Goal: Information Seeking & Learning: Learn about a topic

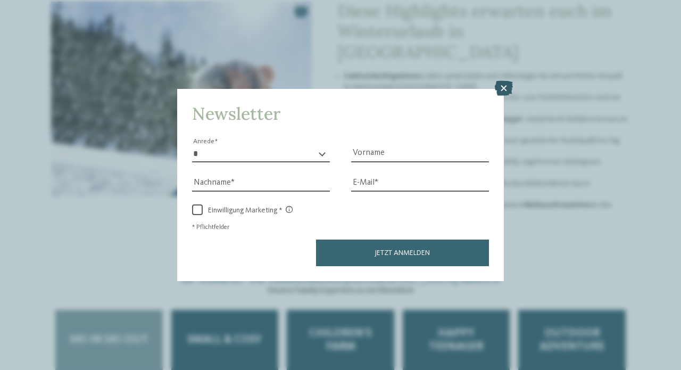
click at [508, 81] on icon at bounding box center [504, 88] width 18 height 15
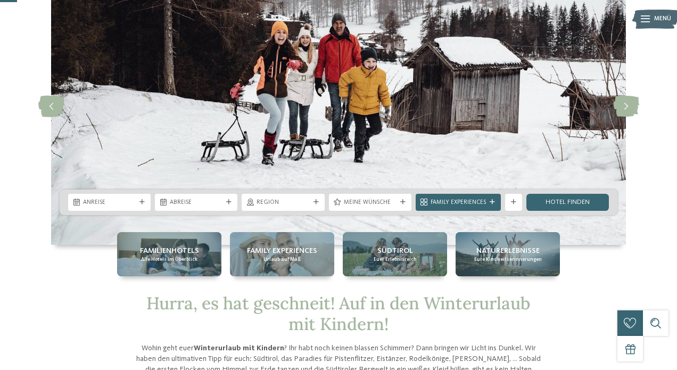
scroll to position [80, 0]
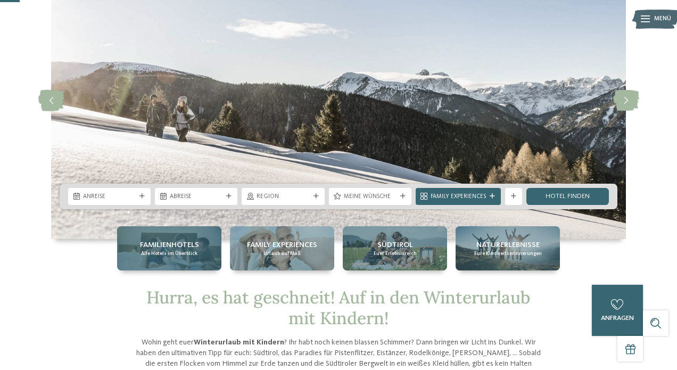
click at [193, 248] on span "Familienhotels" at bounding box center [169, 245] width 59 height 11
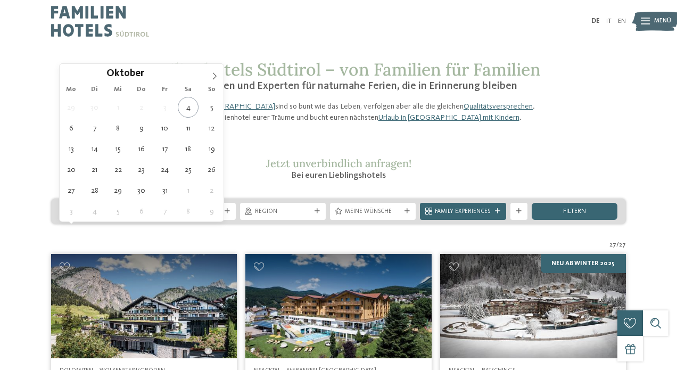
click at [114, 216] on span "Anreise" at bounding box center [103, 212] width 56 height 9
click at [214, 78] on icon at bounding box center [215, 75] width 4 height 7
type input "****"
click at [214, 78] on icon at bounding box center [215, 75] width 4 height 7
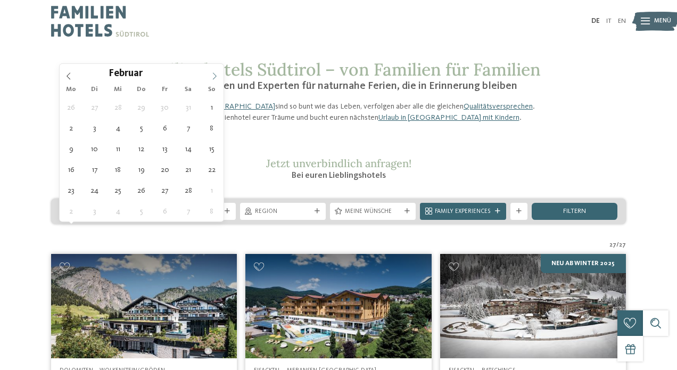
click at [214, 78] on icon at bounding box center [215, 75] width 4 height 7
type div "14.02.2026"
type input "****"
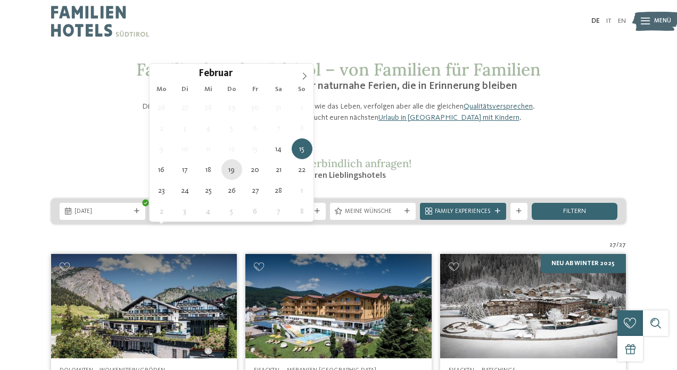
type div "19.02.2026"
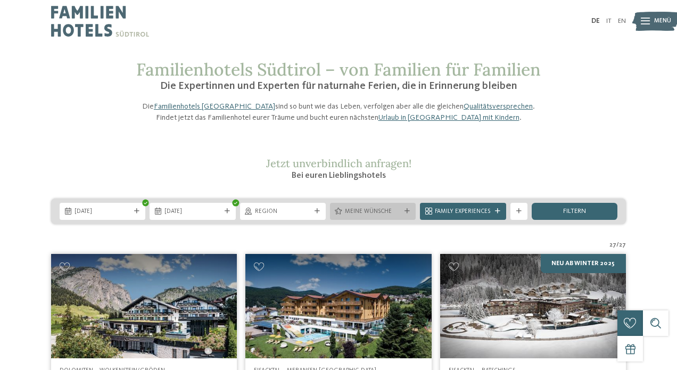
click at [372, 220] on div "Meine Wünsche" at bounding box center [373, 211] width 86 height 17
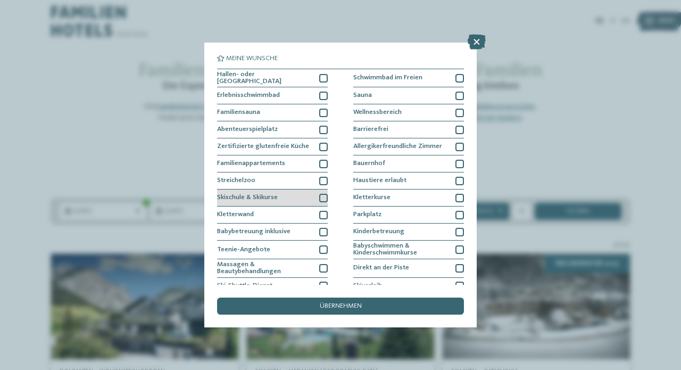
click at [323, 198] on div at bounding box center [323, 198] width 9 height 9
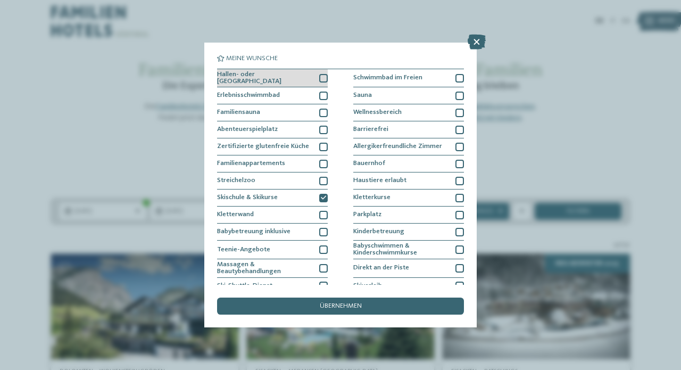
click at [324, 75] on div at bounding box center [323, 78] width 9 height 9
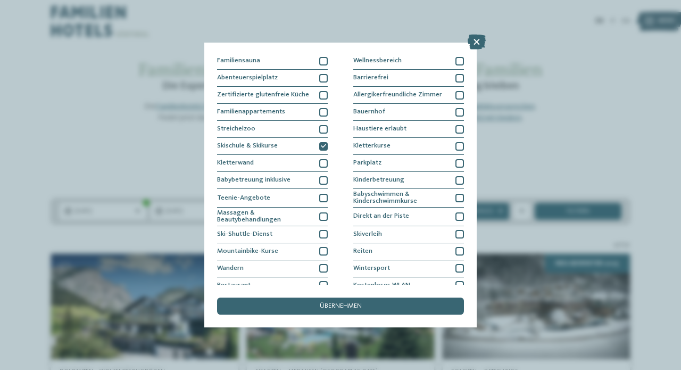
scroll to position [62, 0]
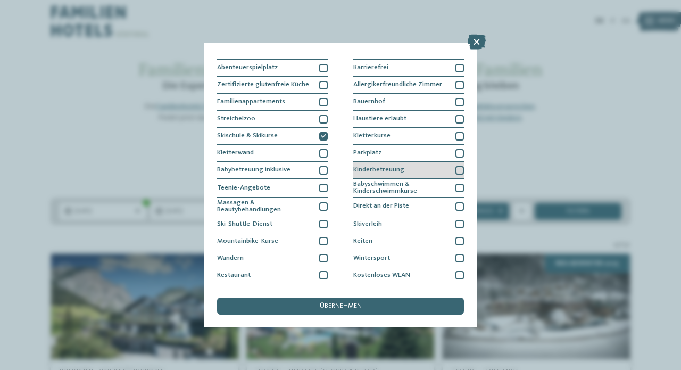
click at [458, 167] on div at bounding box center [460, 170] width 9 height 9
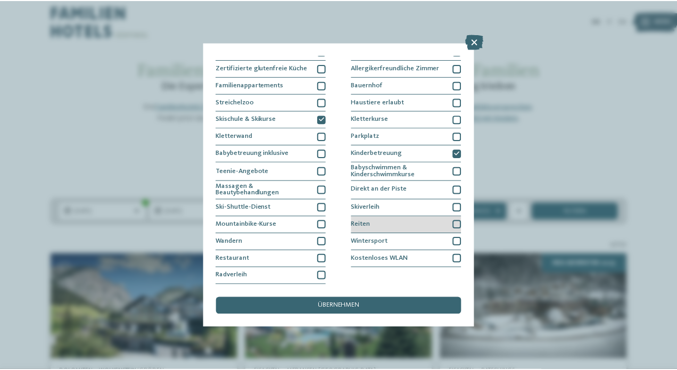
scroll to position [160, 0]
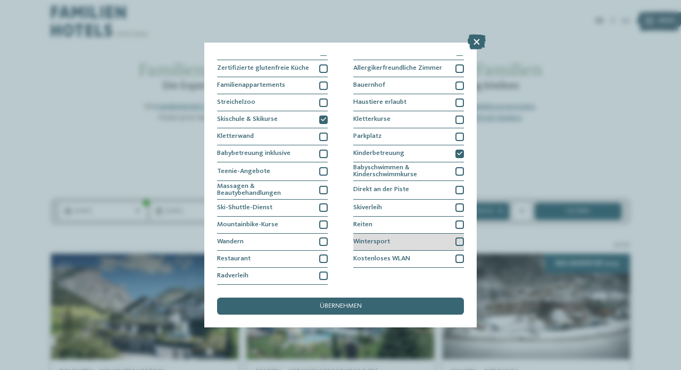
click at [458, 237] on div at bounding box center [460, 241] width 9 height 9
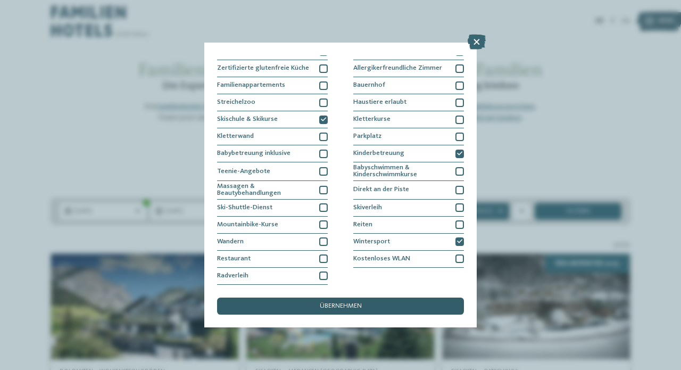
click at [335, 303] on span "übernehmen" at bounding box center [341, 306] width 42 height 7
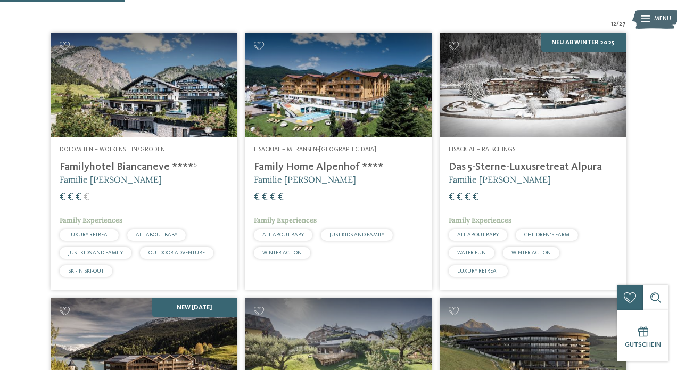
scroll to position [280, 0]
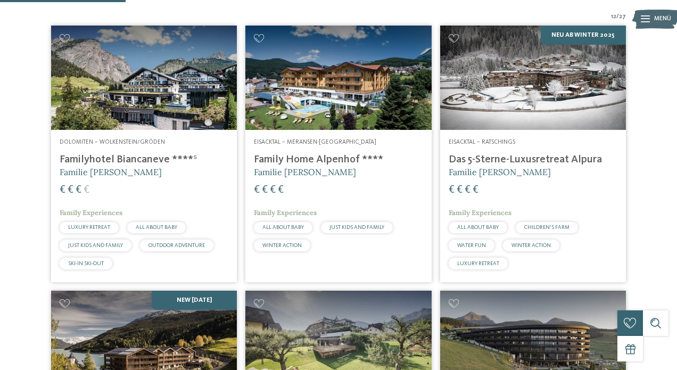
click at [501, 117] on img at bounding box center [533, 78] width 186 height 104
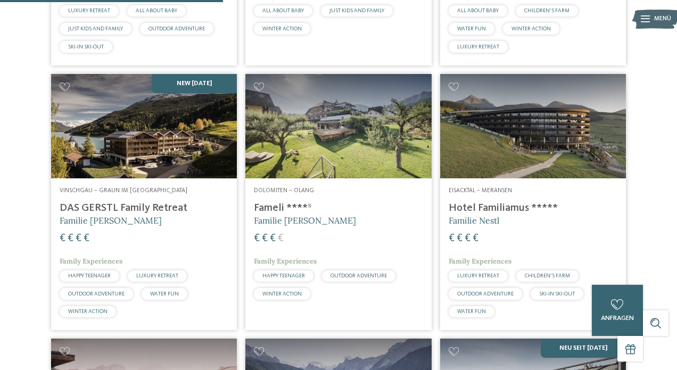
scroll to position [497, 0]
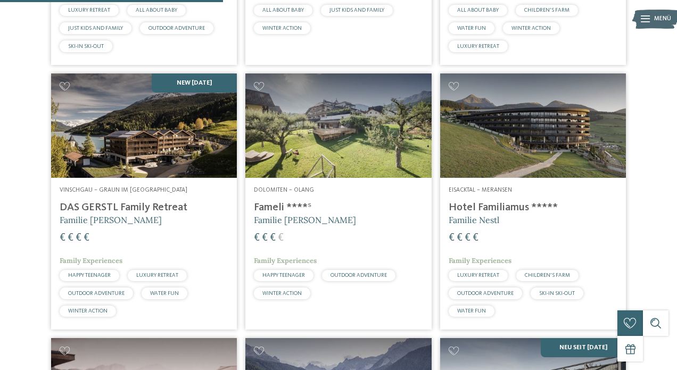
click at [512, 154] on img at bounding box center [533, 125] width 186 height 104
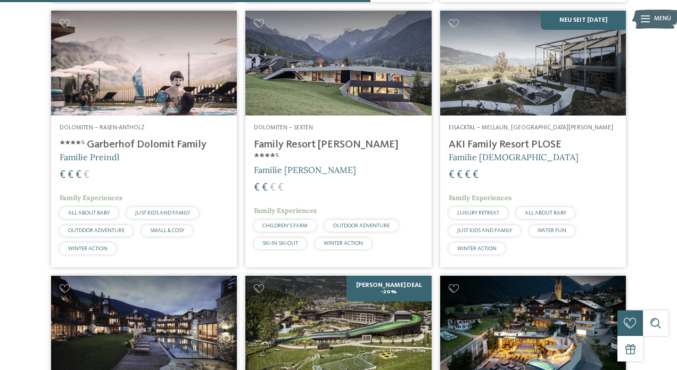
scroll to position [825, 0]
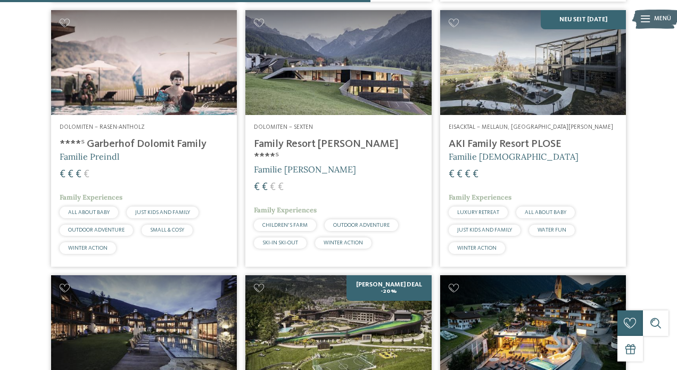
click at [472, 151] on h4 "AKI Family Resort PLOSE" at bounding box center [533, 144] width 169 height 13
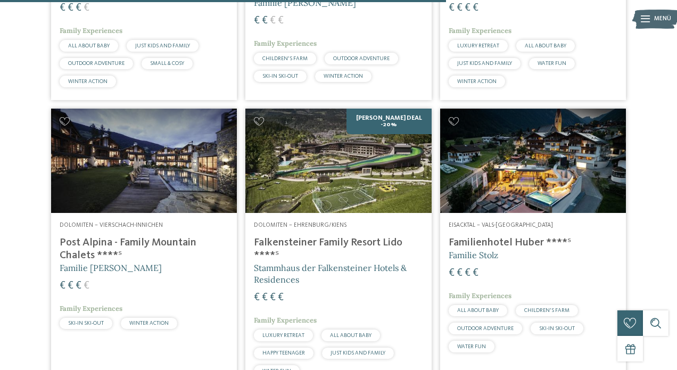
scroll to position [997, 0]
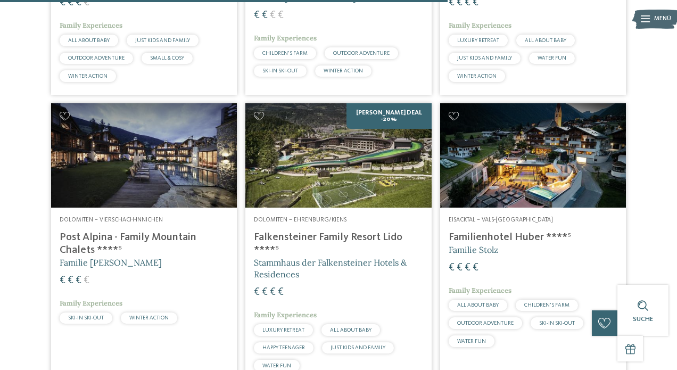
click at [161, 170] on img at bounding box center [144, 155] width 186 height 104
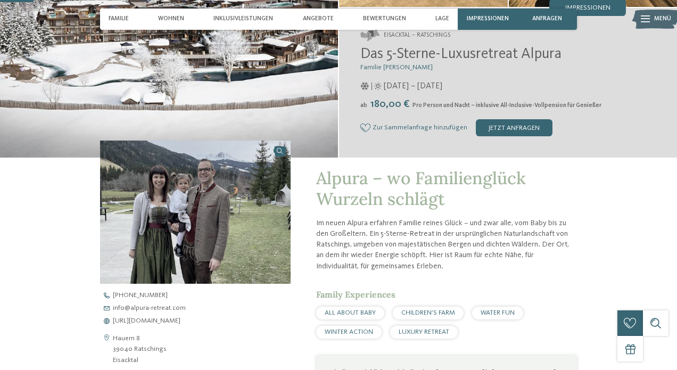
scroll to position [163, 0]
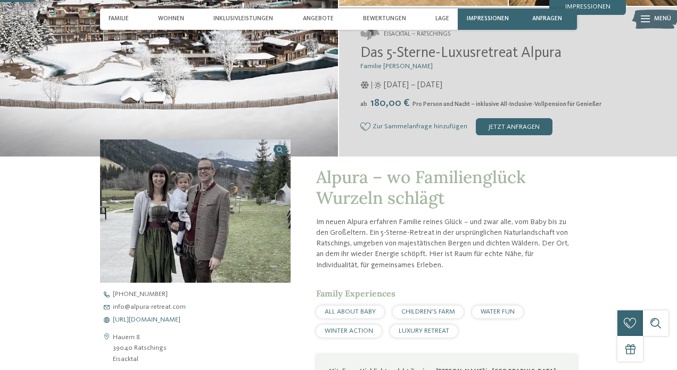
click at [165, 319] on span "https://www.alpura-retreat.com/" at bounding box center [147, 320] width 68 height 7
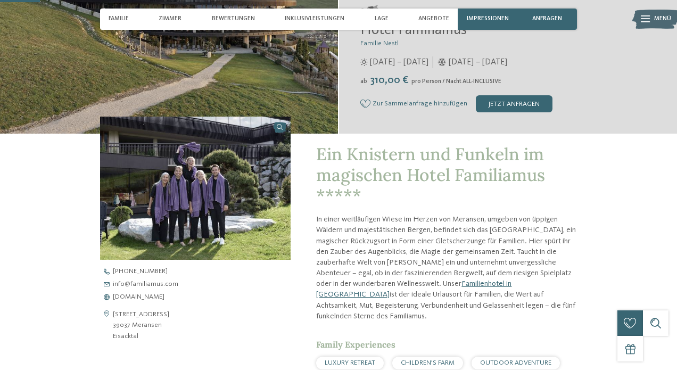
scroll to position [187, 0]
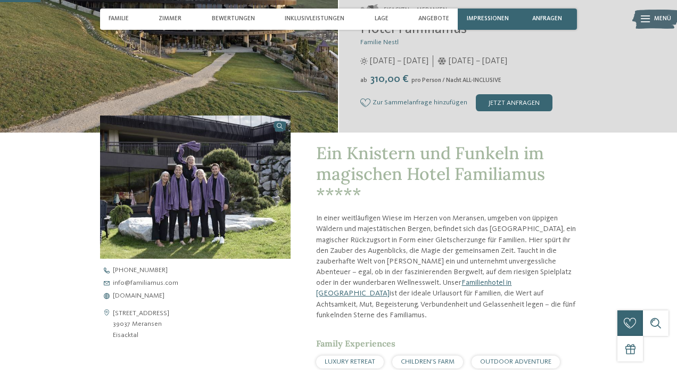
click at [156, 289] on div "+39 0472 065 000 info@ no-spam. familiamus. no-spam. com www.familiamus.com" at bounding box center [203, 283] width 206 height 32
click at [151, 293] on span "www.familiamus.com" at bounding box center [139, 296] width 52 height 7
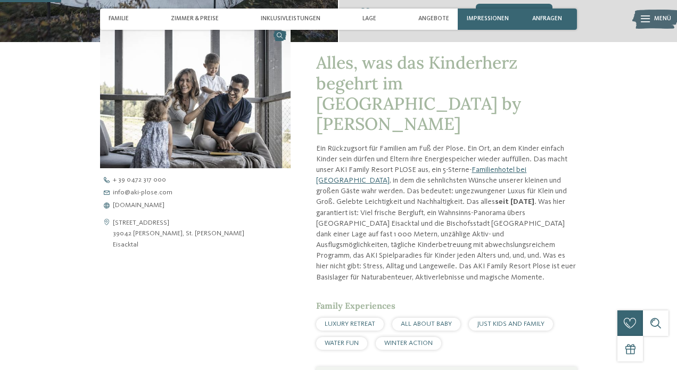
scroll to position [278, 0]
click at [138, 204] on span "www.aki-plose.com" at bounding box center [139, 205] width 52 height 7
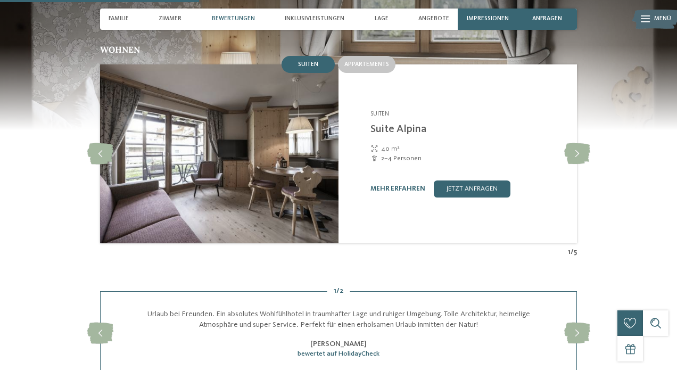
scroll to position [902, 0]
click at [582, 143] on icon at bounding box center [577, 153] width 26 height 21
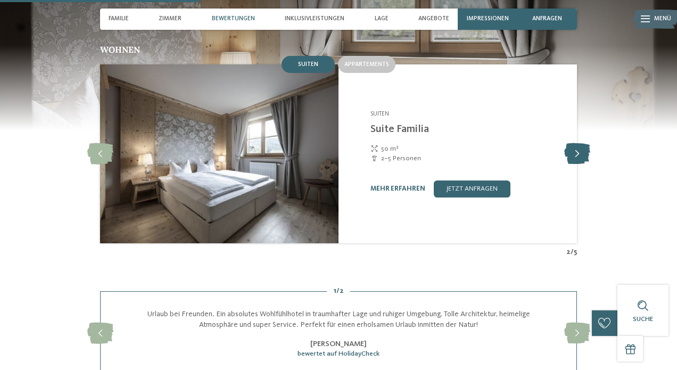
click at [582, 143] on icon at bounding box center [577, 153] width 26 height 21
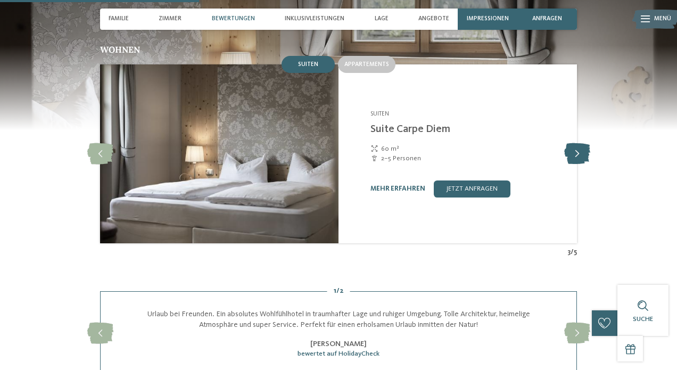
click at [582, 143] on icon at bounding box center [577, 153] width 26 height 21
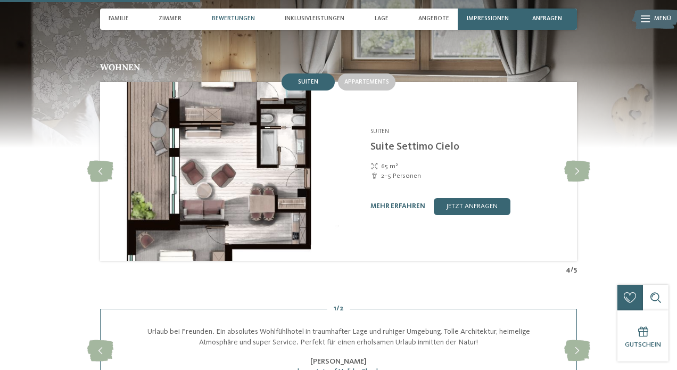
scroll to position [918, 0]
